Goal: Register for event/course: Sign up to attend an event or enroll in a course

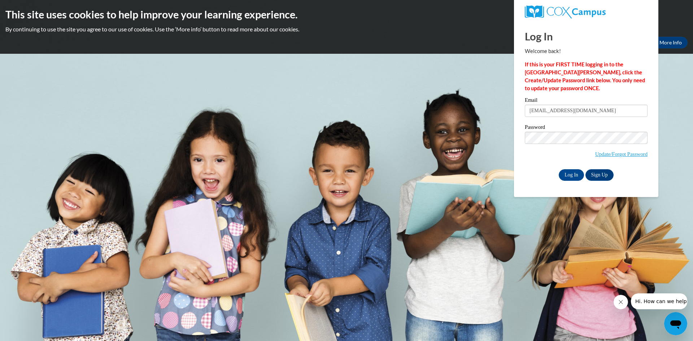
type input "meldavis743@gmail.com"
click at [568, 173] on input "Log In" at bounding box center [570, 175] width 25 height 12
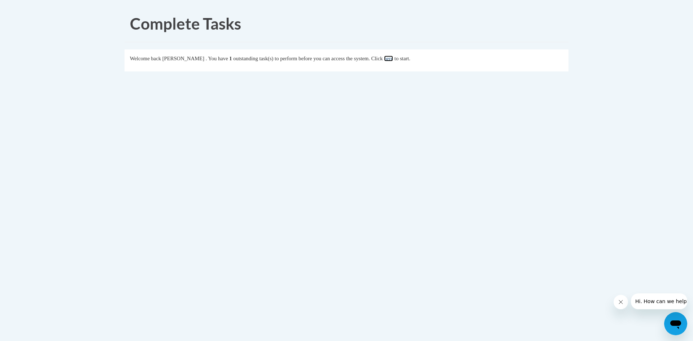
click at [393, 61] on link "here" at bounding box center [388, 59] width 9 height 6
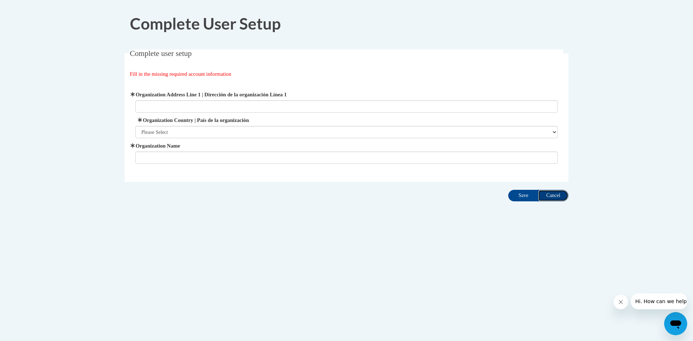
click at [546, 197] on input "Cancel" at bounding box center [553, 196] width 30 height 12
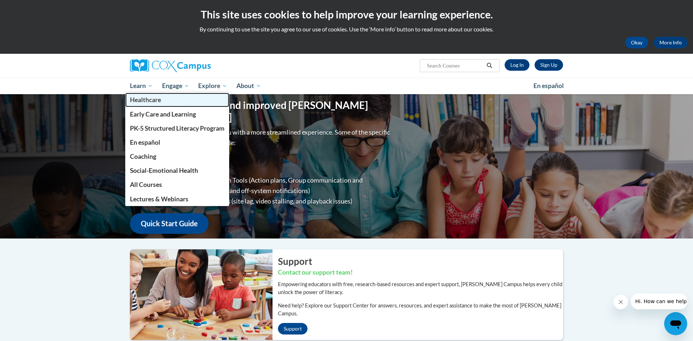
click at [142, 99] on span "Healthcare" at bounding box center [145, 100] width 31 height 8
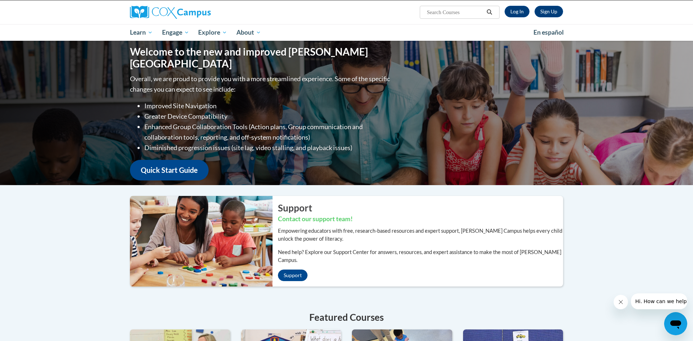
scroll to position [43, 0]
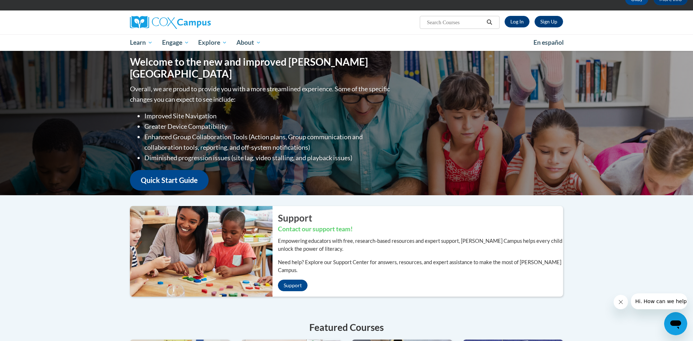
click at [66, 255] on div "Welcome to the new and improved Cox Campus Overall, we are proud to provide you…" at bounding box center [346, 297] width 693 height 492
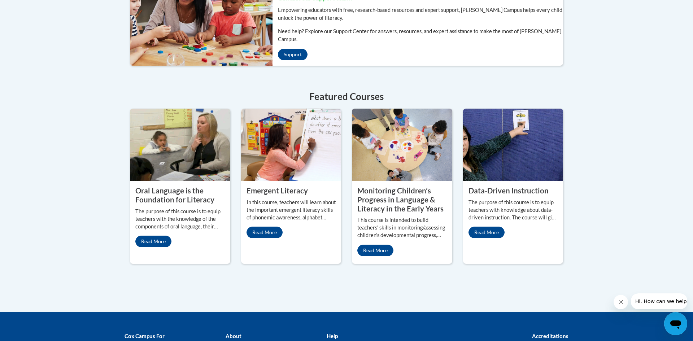
scroll to position [260, 0]
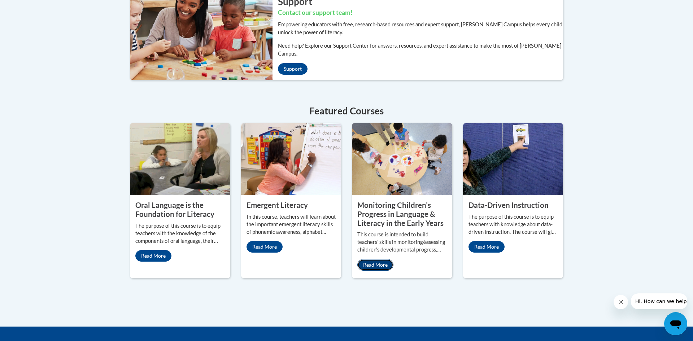
click at [372, 259] on link "Read More" at bounding box center [375, 265] width 36 height 12
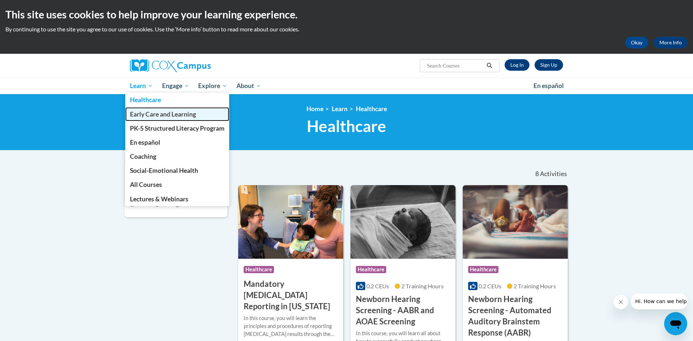
click at [145, 118] on link "Early Care and Learning" at bounding box center [177, 114] width 104 height 14
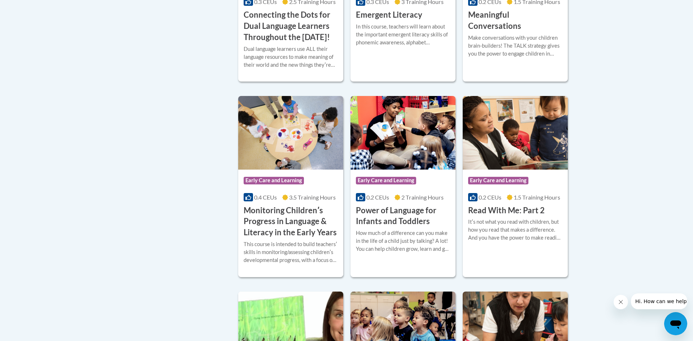
scroll to position [592, 0]
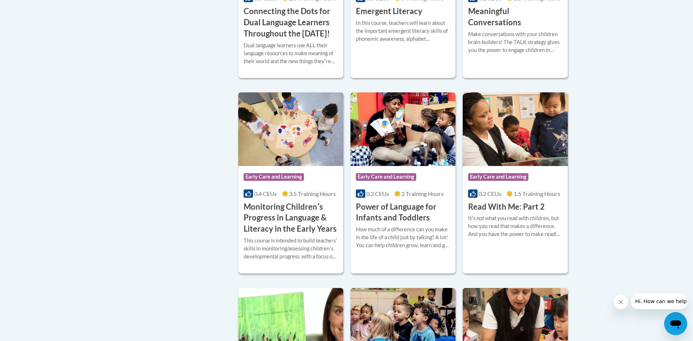
click at [285, 223] on h3 "Monitoring Childrenʹs Progress in Language & Literacy in the Early Years" at bounding box center [290, 217] width 94 height 33
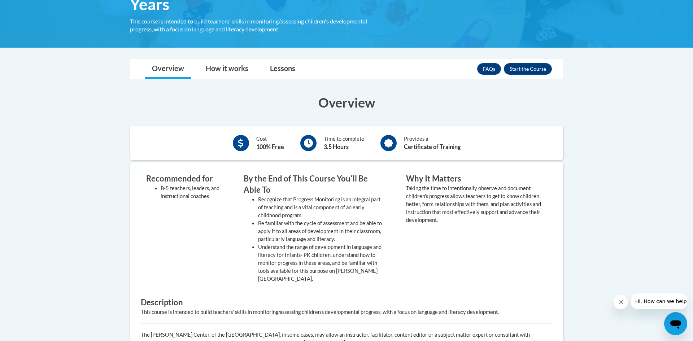
scroll to position [173, 0]
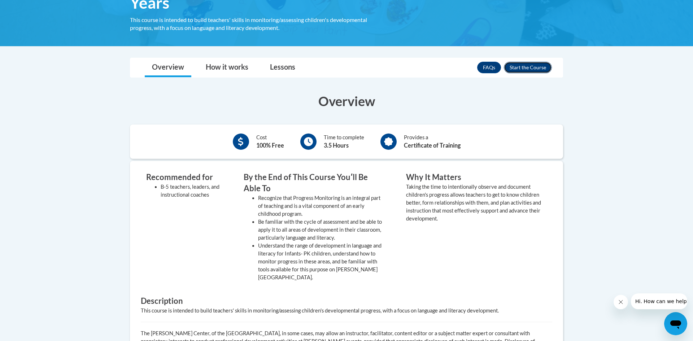
click at [522, 69] on button "Enroll" at bounding box center [528, 68] width 48 height 12
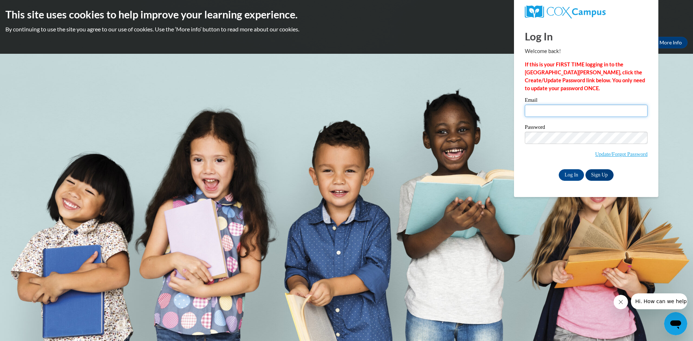
click at [560, 107] on input "Email" at bounding box center [585, 111] width 123 height 12
type input "meldavis743@gmail.com"
click at [575, 172] on input "Log In" at bounding box center [570, 175] width 25 height 12
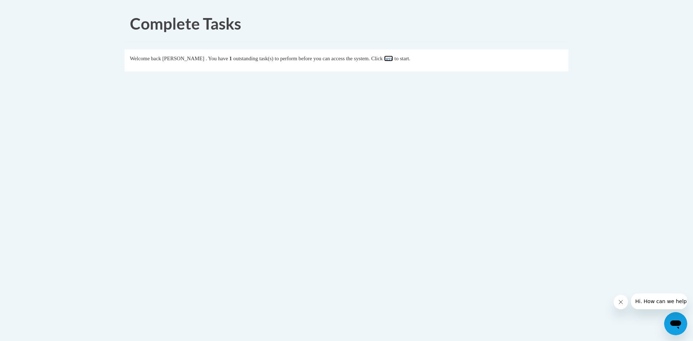
click at [393, 61] on link "here" at bounding box center [388, 59] width 9 height 6
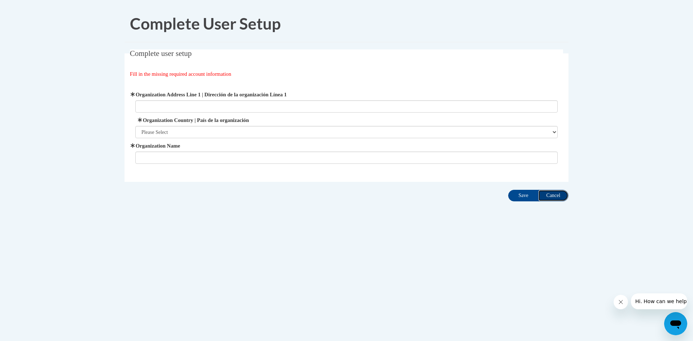
click at [550, 195] on input "Cancel" at bounding box center [553, 196] width 30 height 12
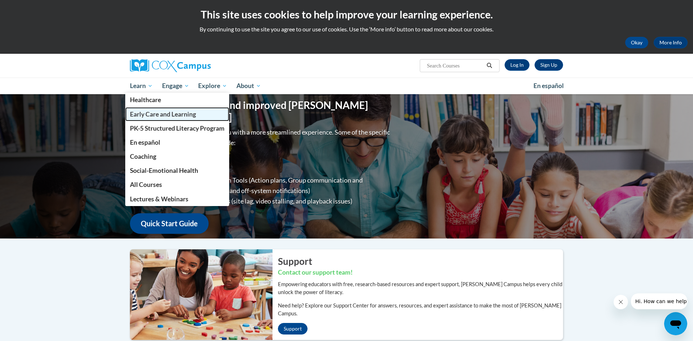
click at [147, 111] on span "Early Care and Learning" at bounding box center [163, 114] width 66 height 8
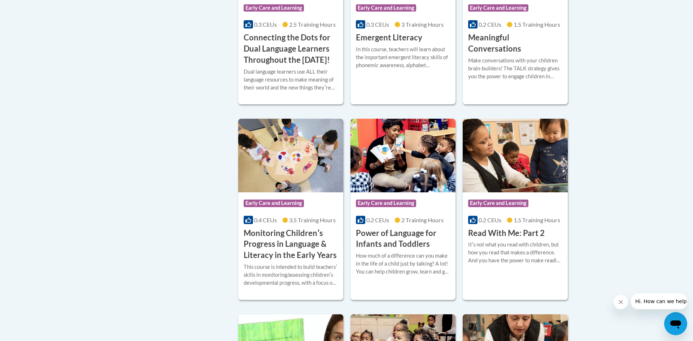
scroll to position [592, 0]
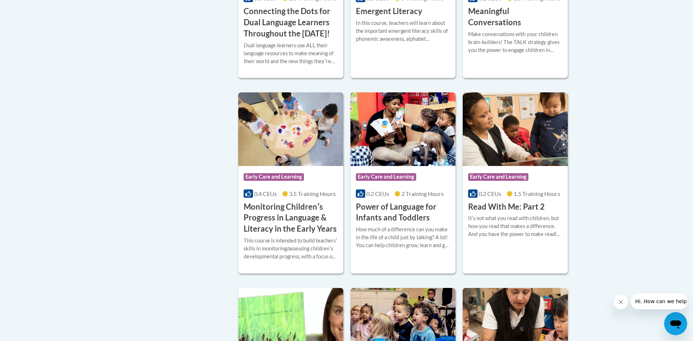
click at [274, 223] on h3 "Monitoring Childrenʹs Progress in Language & Literacy in the Early Years" at bounding box center [290, 217] width 94 height 33
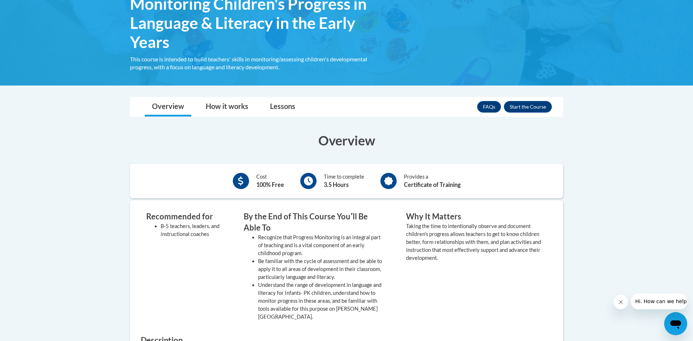
scroll to position [133, 0]
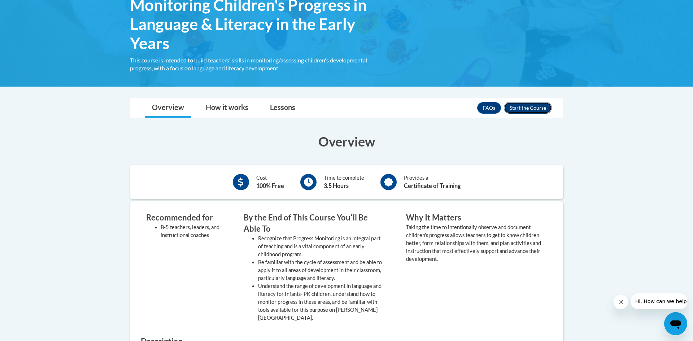
click at [516, 105] on button "Enroll" at bounding box center [528, 108] width 48 height 12
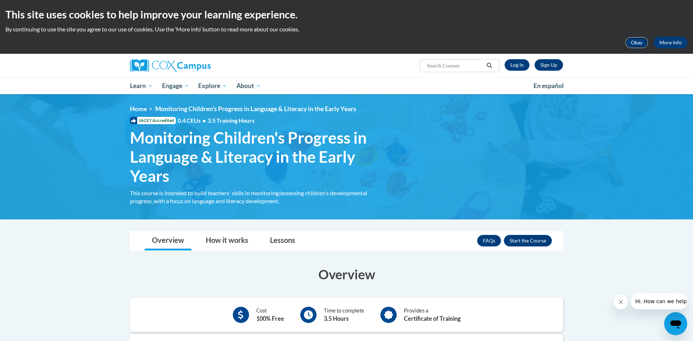
click at [636, 41] on button "Okay" at bounding box center [636, 43] width 23 height 12
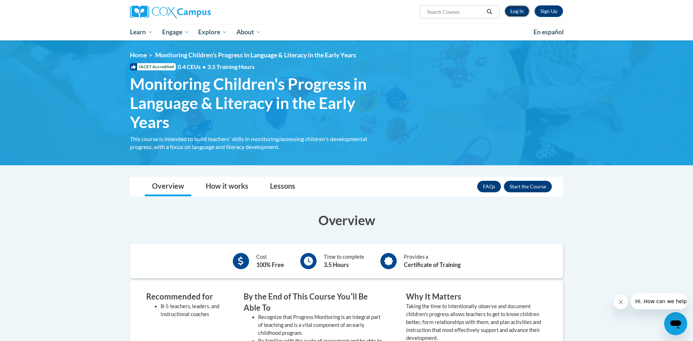
click at [518, 9] on link "Log In" at bounding box center [516, 11] width 25 height 12
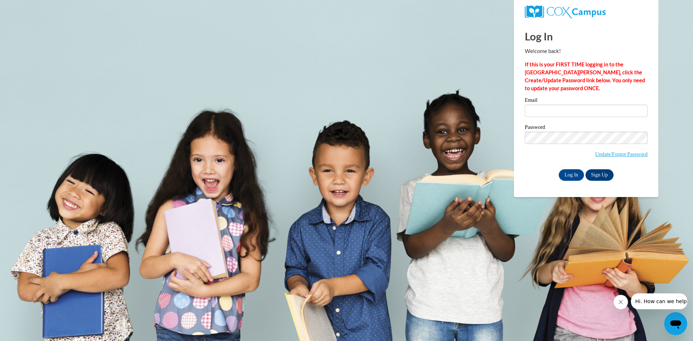
click at [537, 104] on label "Email" at bounding box center [585, 100] width 123 height 7
click at [537, 105] on input "Email" at bounding box center [585, 111] width 123 height 12
click at [536, 107] on input "Email" at bounding box center [585, 111] width 123 height 12
type input "[EMAIL_ADDRESS][DOMAIN_NAME]"
click at [565, 176] on input "Log In" at bounding box center [570, 175] width 25 height 12
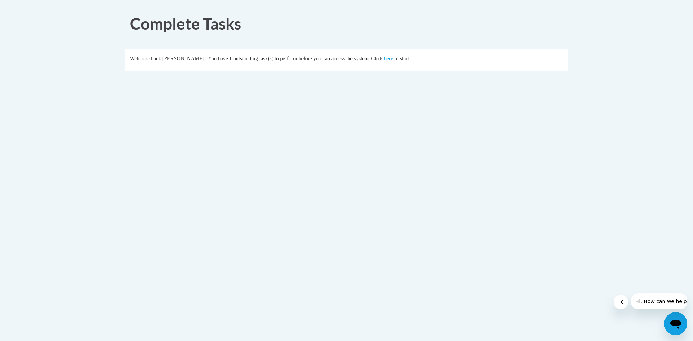
click at [410, 62] on div "Welcome back [PERSON_NAME] . You have 1 outstanding task(s) to perform before y…" at bounding box center [346, 58] width 433 height 8
click at [393, 58] on link "here" at bounding box center [388, 59] width 9 height 6
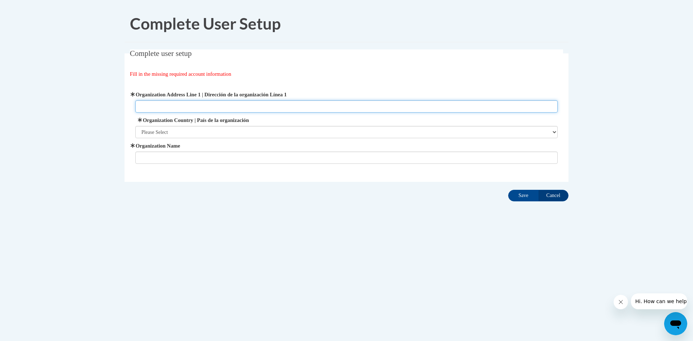
click at [188, 106] on input "Organization Address Line 1 | Dirección de la organización Línea 1" at bounding box center [346, 106] width 422 height 12
type input "7"
type input "827 Cleveland ave"
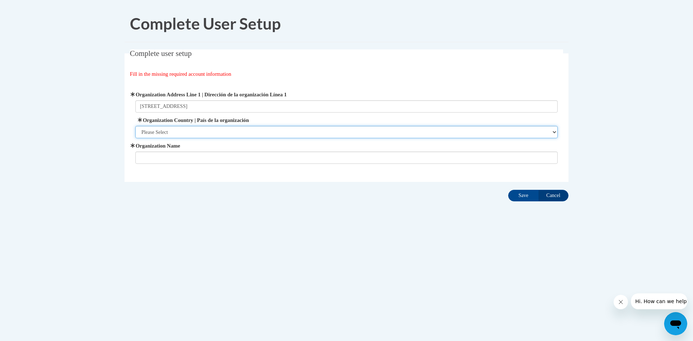
click at [155, 129] on select "Please Select United States | Estados Unidos Outside of the United States | Fue…" at bounding box center [346, 132] width 422 height 12
select select "ad49bcad-a171-4b2e-b99c-48b446064914"
click at [135, 126] on select "Please Select United States | Estados Unidos Outside of the United States | Fue…" at bounding box center [346, 132] width 422 height 12
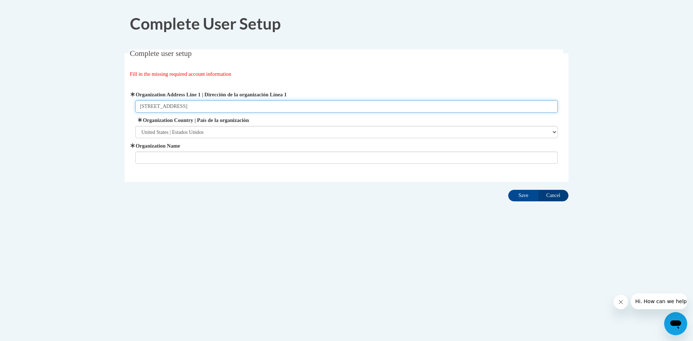
click at [213, 106] on input "827 Cleveland ave" at bounding box center [346, 106] width 422 height 12
type input "827 Cleveland ave East Point ga 30344"
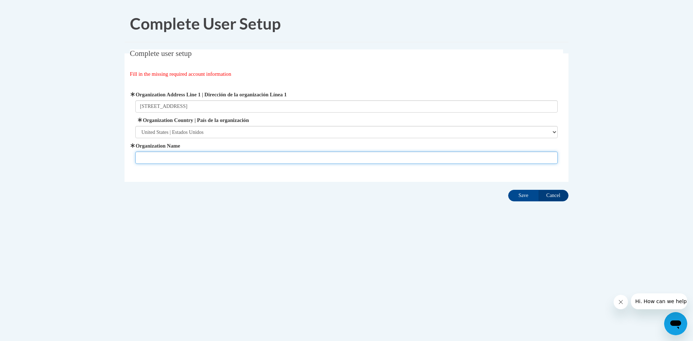
click at [187, 161] on input "Organization Name" at bounding box center [346, 157] width 422 height 12
click at [182, 160] on input "School for creative" at bounding box center [346, 157] width 422 height 12
click at [193, 155] on input "School for creative Achivers" at bounding box center [346, 157] width 422 height 12
click at [192, 158] on input "School for creative Achivers" at bounding box center [346, 157] width 422 height 12
type input "School for creative Achivers"
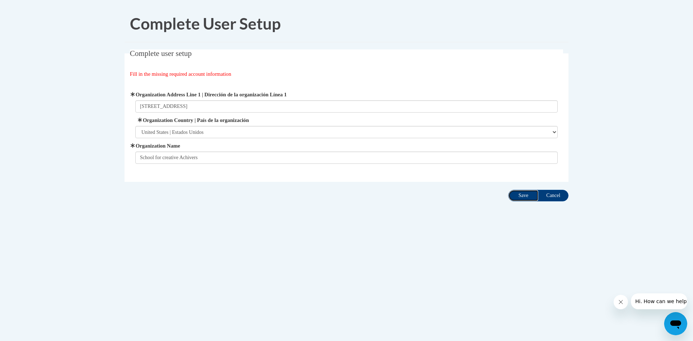
click at [522, 199] on input "Save" at bounding box center [523, 196] width 30 height 12
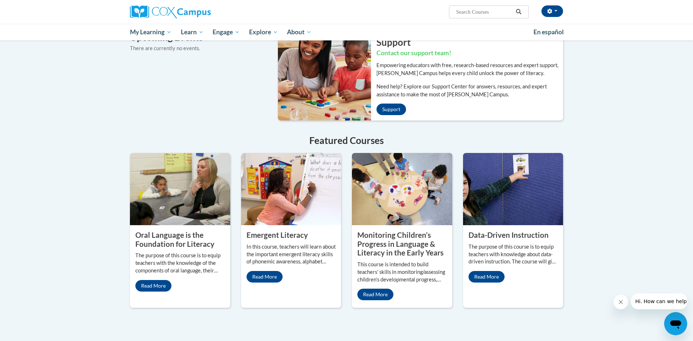
scroll to position [476, 0]
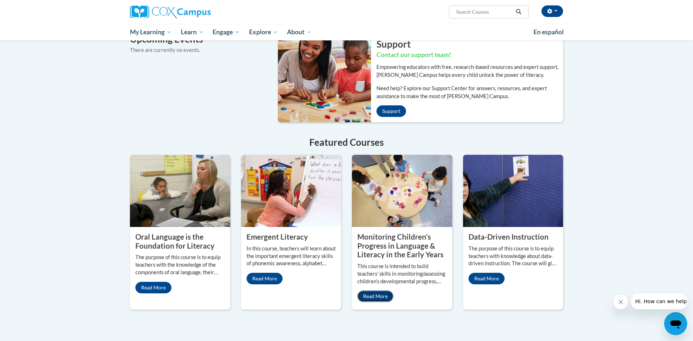
click at [381, 290] on link "Read More" at bounding box center [375, 296] width 36 height 12
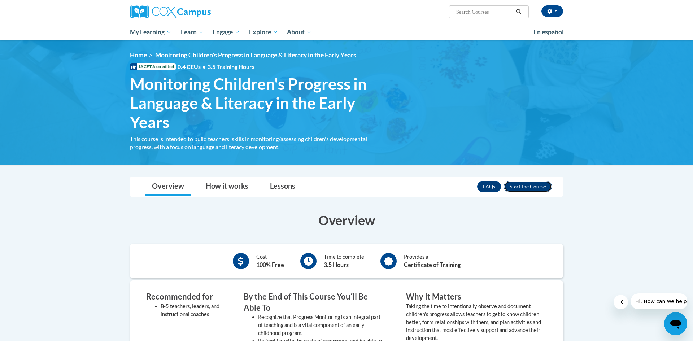
click at [528, 185] on button "Enroll" at bounding box center [528, 187] width 48 height 12
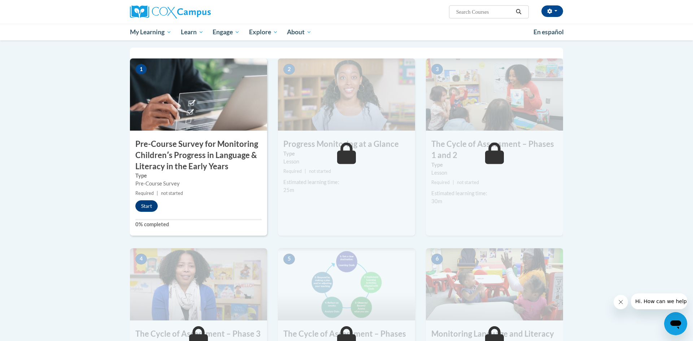
scroll to position [159, 0]
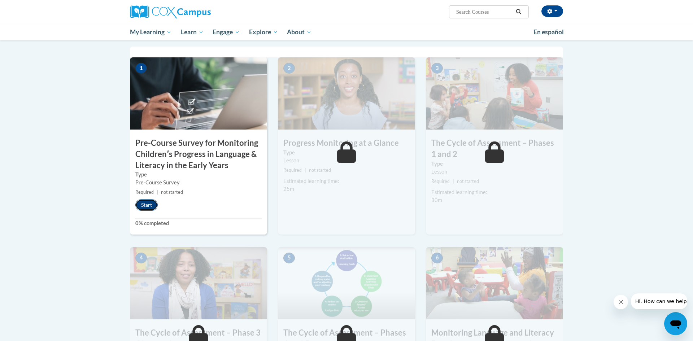
click at [148, 204] on button "Start" at bounding box center [146, 205] width 22 height 12
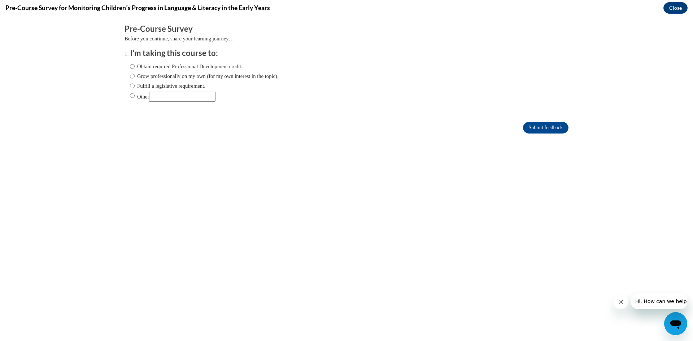
scroll to position [0, 0]
click at [135, 68] on label "Obtain required Professional Development credit." at bounding box center [186, 66] width 113 height 8
click at [135, 68] on input "Obtain required Professional Development credit." at bounding box center [132, 66] width 5 height 8
radio input "true"
click at [549, 129] on input "Submit feedback" at bounding box center [545, 128] width 45 height 12
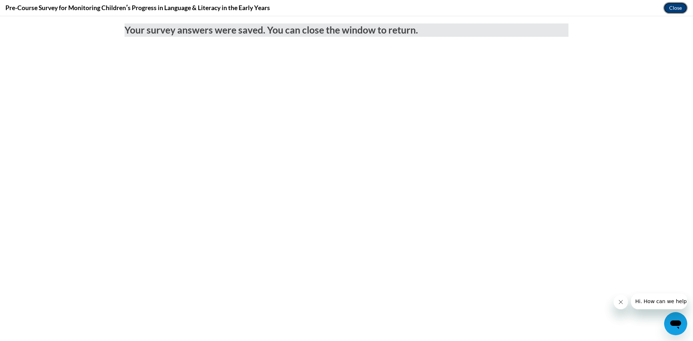
click at [670, 6] on button "Close" at bounding box center [675, 8] width 24 height 12
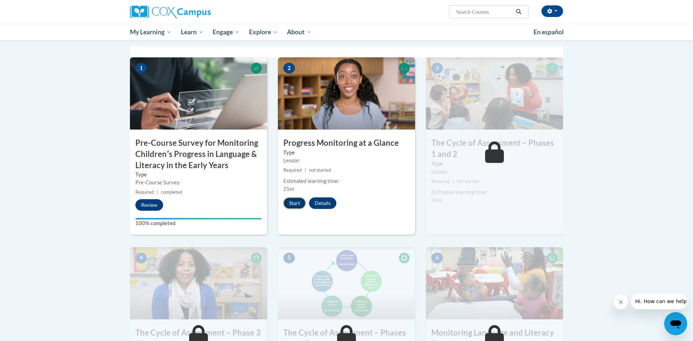
click at [293, 206] on button "Start" at bounding box center [294, 203] width 22 height 12
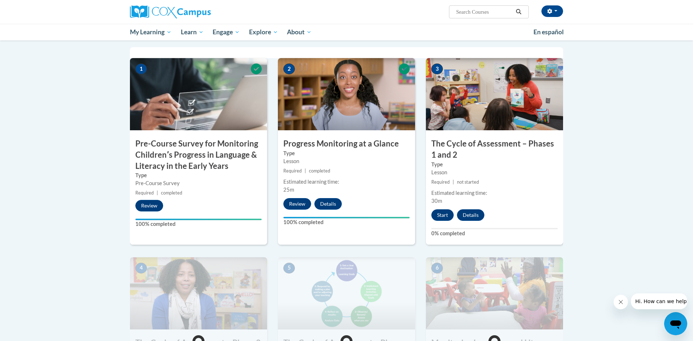
scroll to position [159, 0]
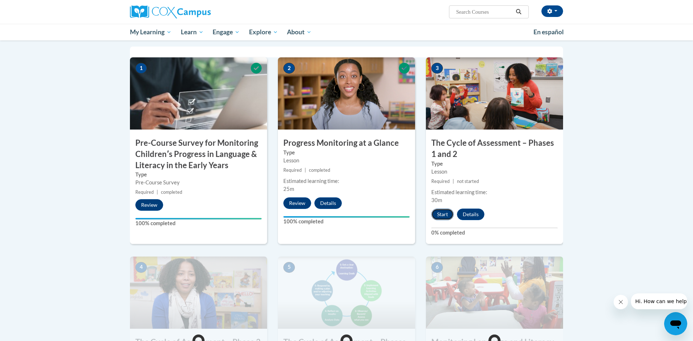
click at [445, 212] on button "Start" at bounding box center [442, 214] width 22 height 12
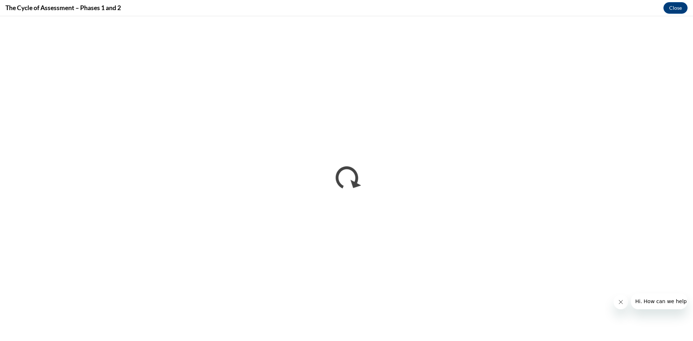
scroll to position [0, 0]
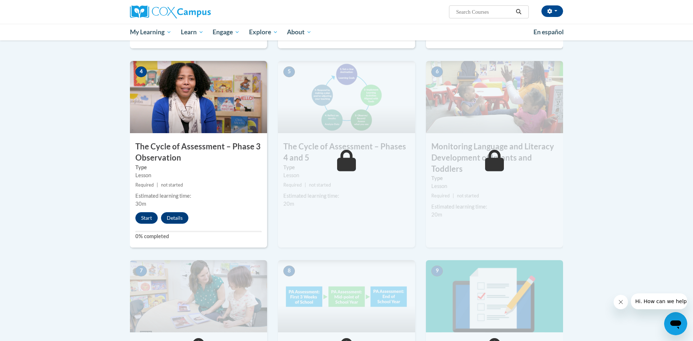
scroll to position [361, 0]
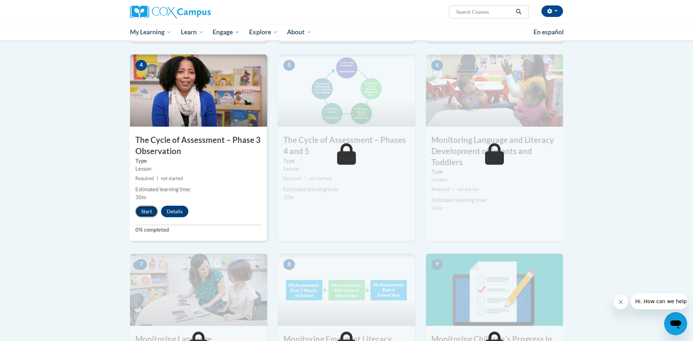
click at [142, 211] on button "Start" at bounding box center [146, 212] width 22 height 12
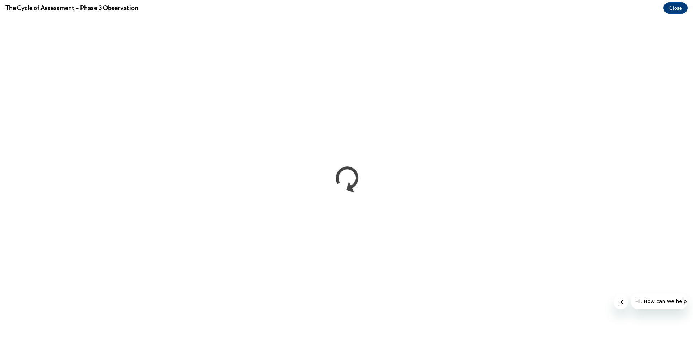
scroll to position [0, 0]
